Goal: Information Seeking & Learning: Find contact information

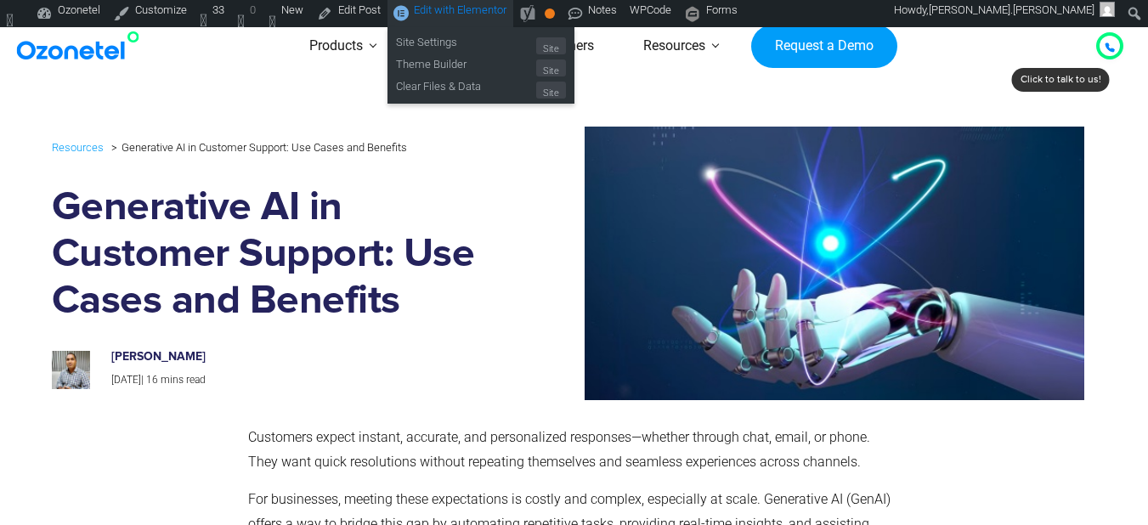
click at [449, 12] on span "Edit with Elementor" at bounding box center [460, 9] width 93 height 13
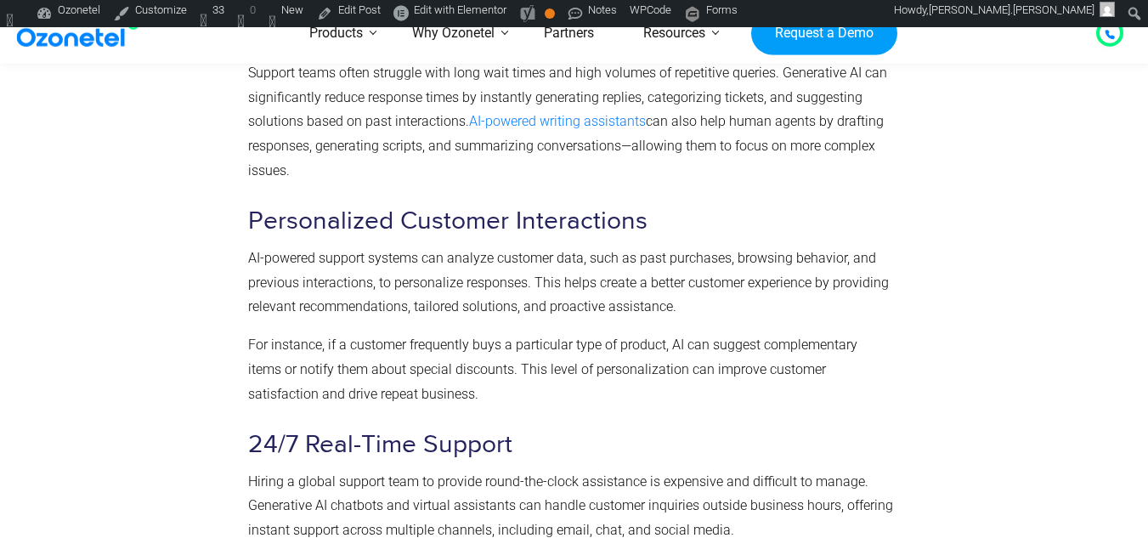
scroll to position [1398, 0]
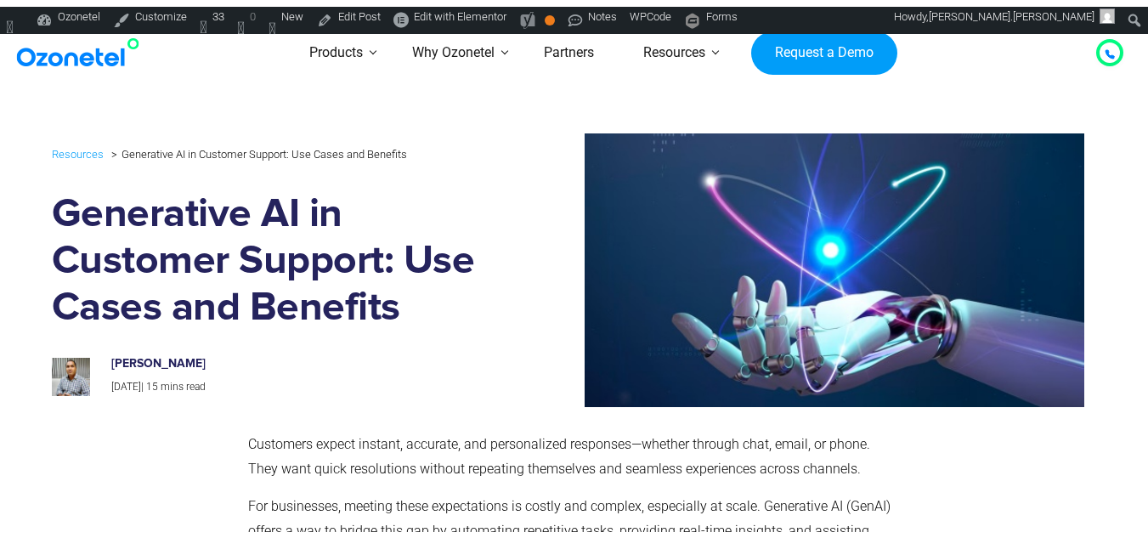
scroll to position [774, 0]
